Goal: Task Accomplishment & Management: Manage account settings

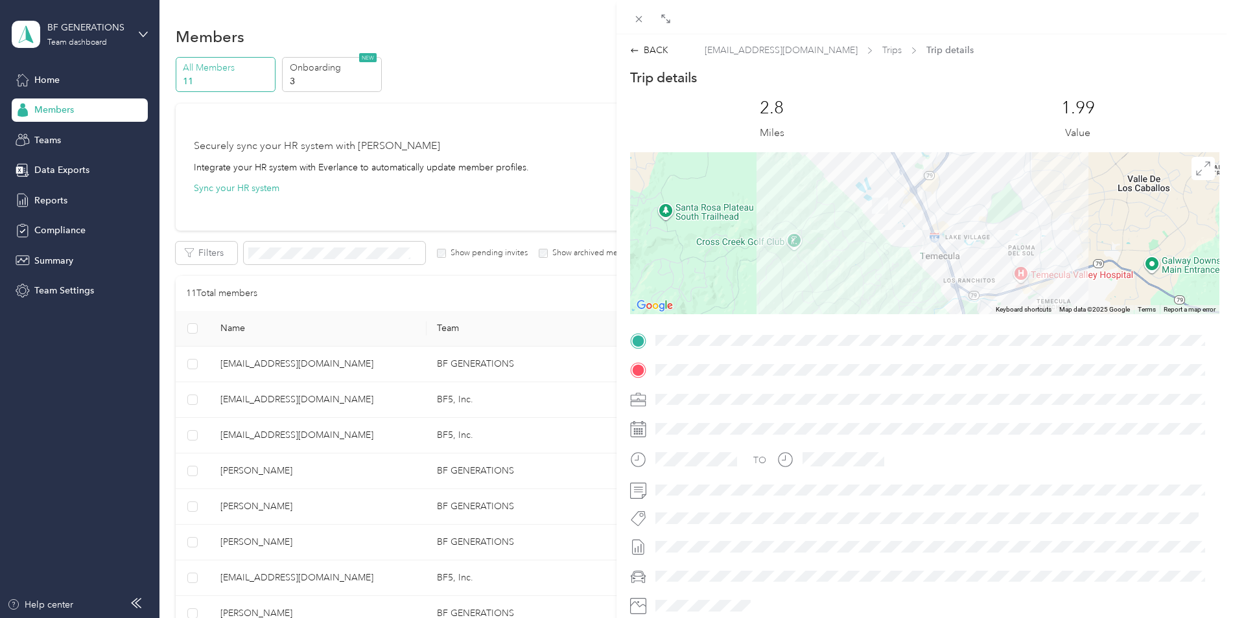
scroll to position [130, 0]
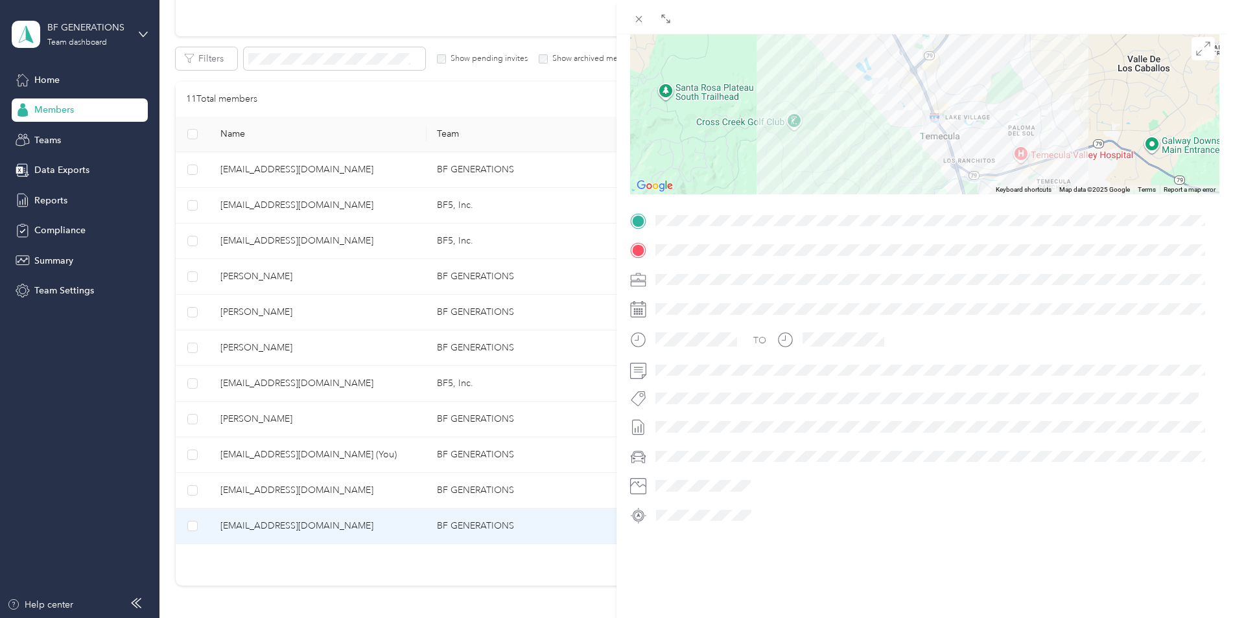
click at [69, 200] on div "BACK [PERSON_NAME][EMAIL_ADDRESS][DOMAIN_NAME] Trips Trip details Trip details …" at bounding box center [616, 309] width 1233 height 618
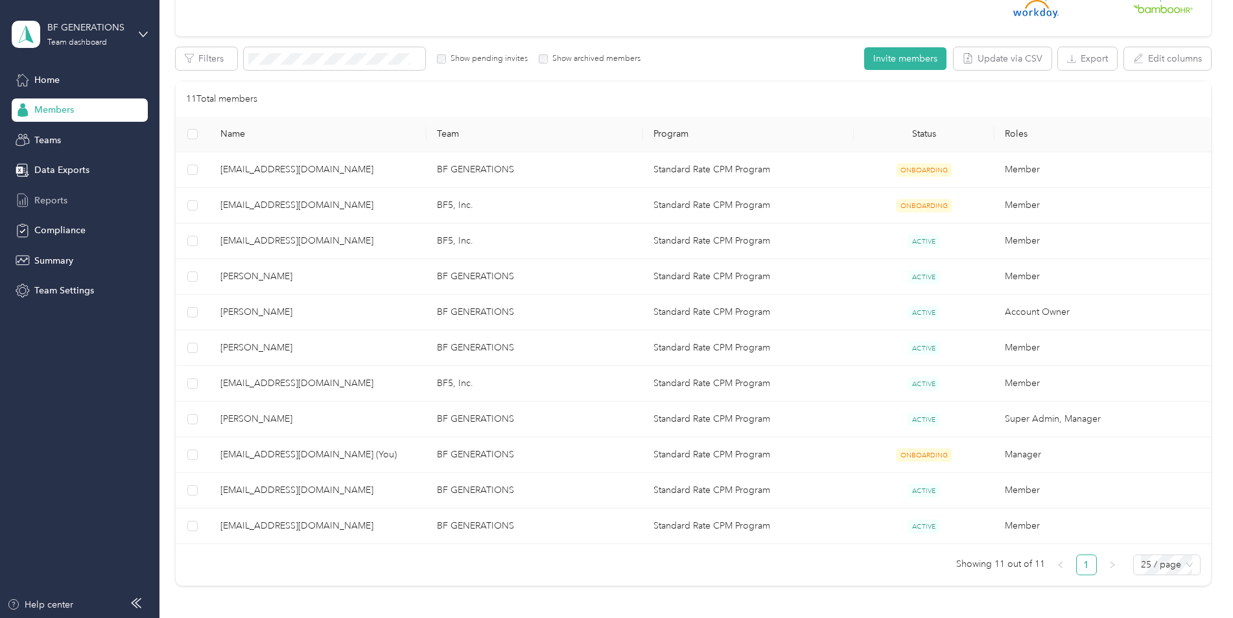
click at [60, 196] on span "Reports" at bounding box center [50, 201] width 33 height 14
